Goal: Task Accomplishment & Management: Use online tool/utility

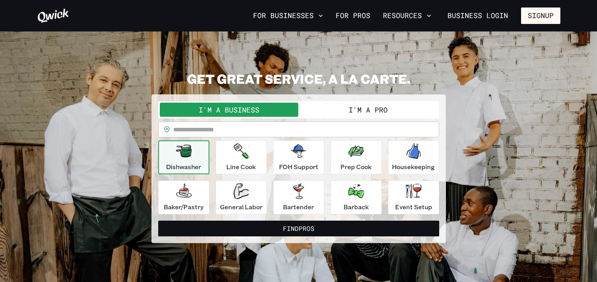
click at [359, 105] on button "I'm a Pro" at bounding box center [368, 110] width 139 height 14
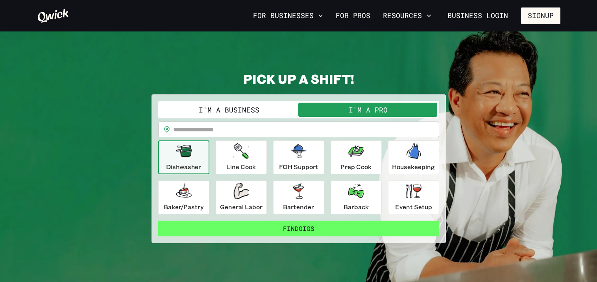
click at [286, 228] on button "Find Gigs" at bounding box center [298, 229] width 281 height 16
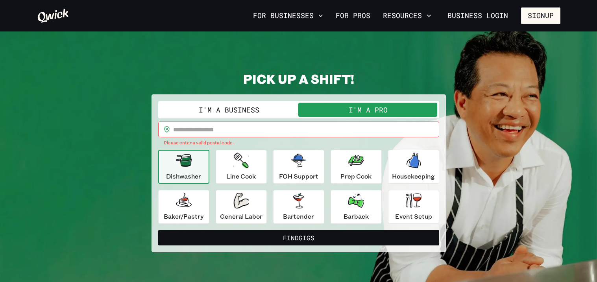
click at [188, 132] on input "text" at bounding box center [306, 130] width 266 height 16
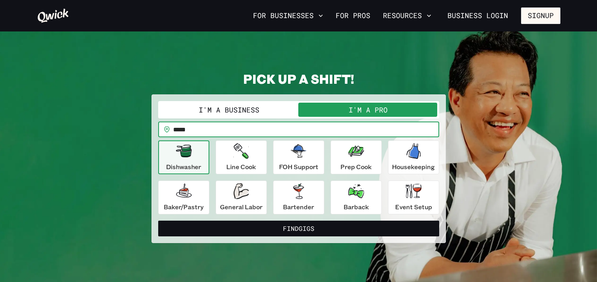
type input "*****"
click at [158, 221] on button "Find Gigs" at bounding box center [298, 229] width 281 height 16
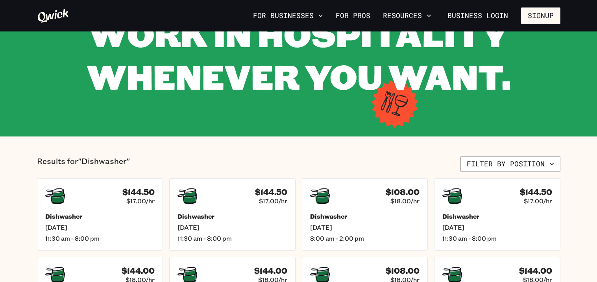
scroll to position [73, 0]
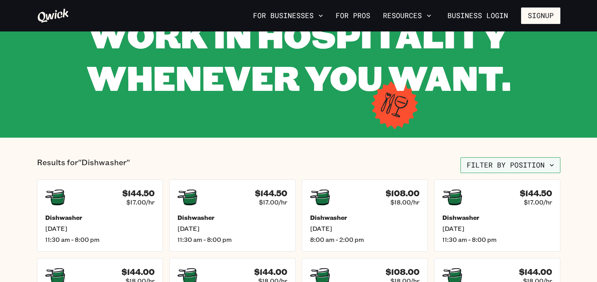
click at [540, 164] on button "Filter by position" at bounding box center [510, 165] width 100 height 16
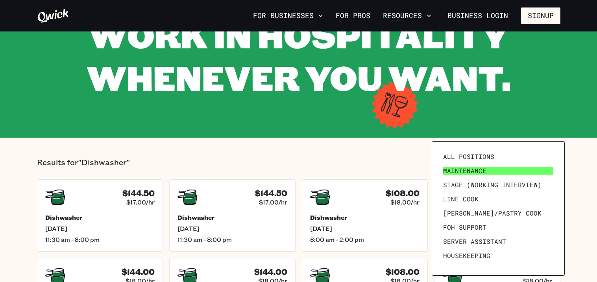
click at [521, 172] on link "Maintenance" at bounding box center [498, 171] width 116 height 14
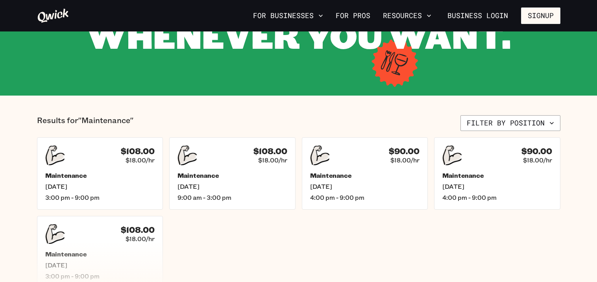
scroll to position [101, 0]
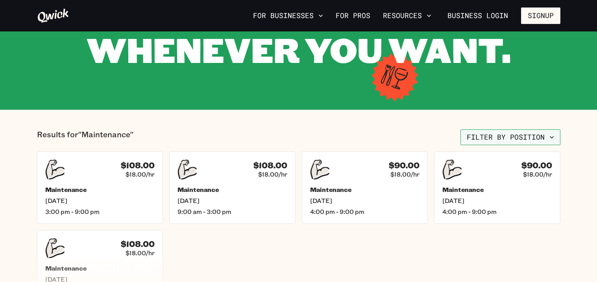
click at [544, 137] on button "Filter by position" at bounding box center [510, 137] width 100 height 16
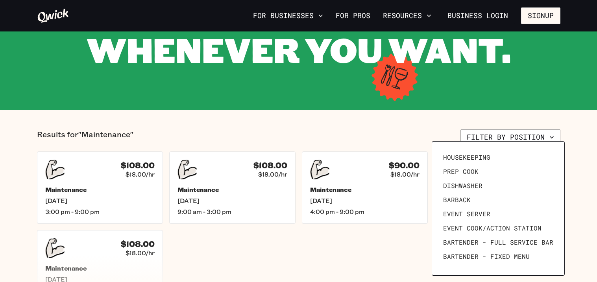
scroll to position [109, 0]
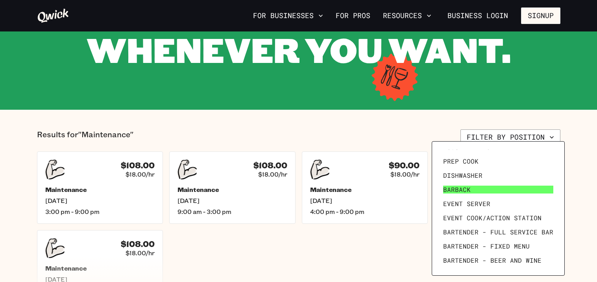
click at [493, 192] on link "Barback" at bounding box center [498, 190] width 116 height 14
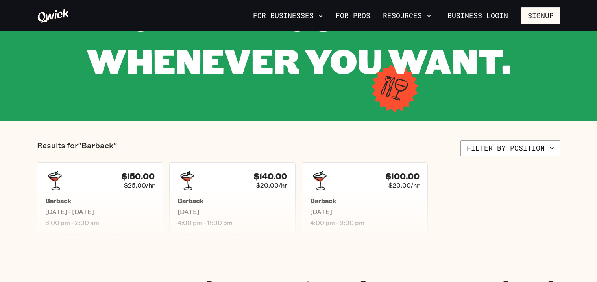
scroll to position [91, 0]
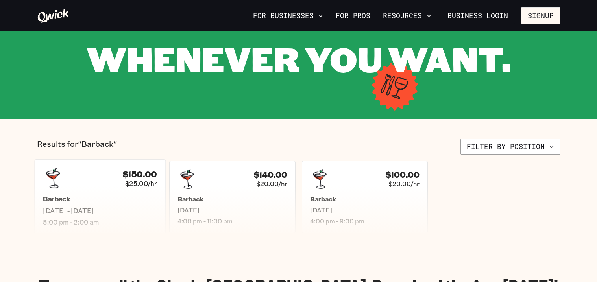
click at [97, 179] on div "$150.00 $25.00/hr" at bounding box center [100, 178] width 114 height 20
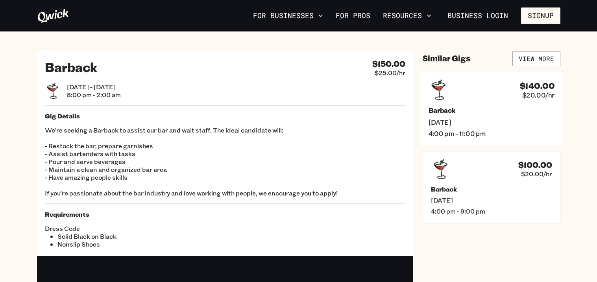
click at [485, 101] on div "$140.00 $20.00/[PERSON_NAME] [DATE] 4:00 pm - 11:00 pm" at bounding box center [491, 108] width 143 height 75
click at [498, 196] on div "Barback [DATE] 4:00 pm - 9:00 pm" at bounding box center [491, 200] width 126 height 31
